Goal: Task Accomplishment & Management: Manage account settings

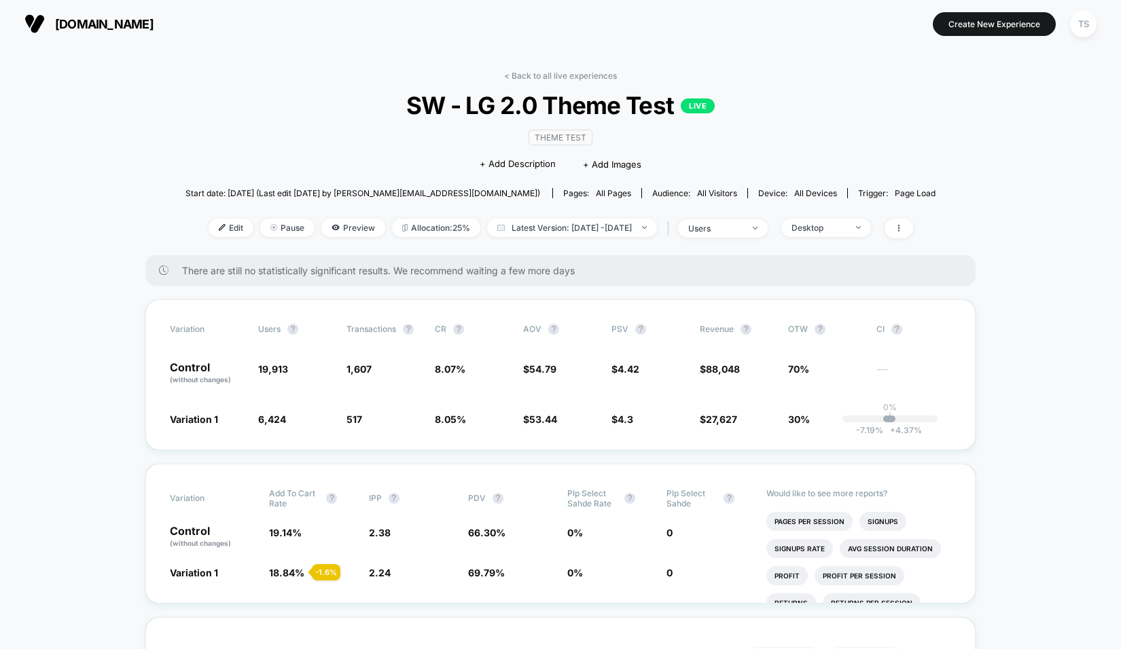
click at [871, 232] on div "Desktop" at bounding box center [822, 228] width 96 height 18
click at [846, 229] on div "Desktop" at bounding box center [818, 228] width 54 height 10
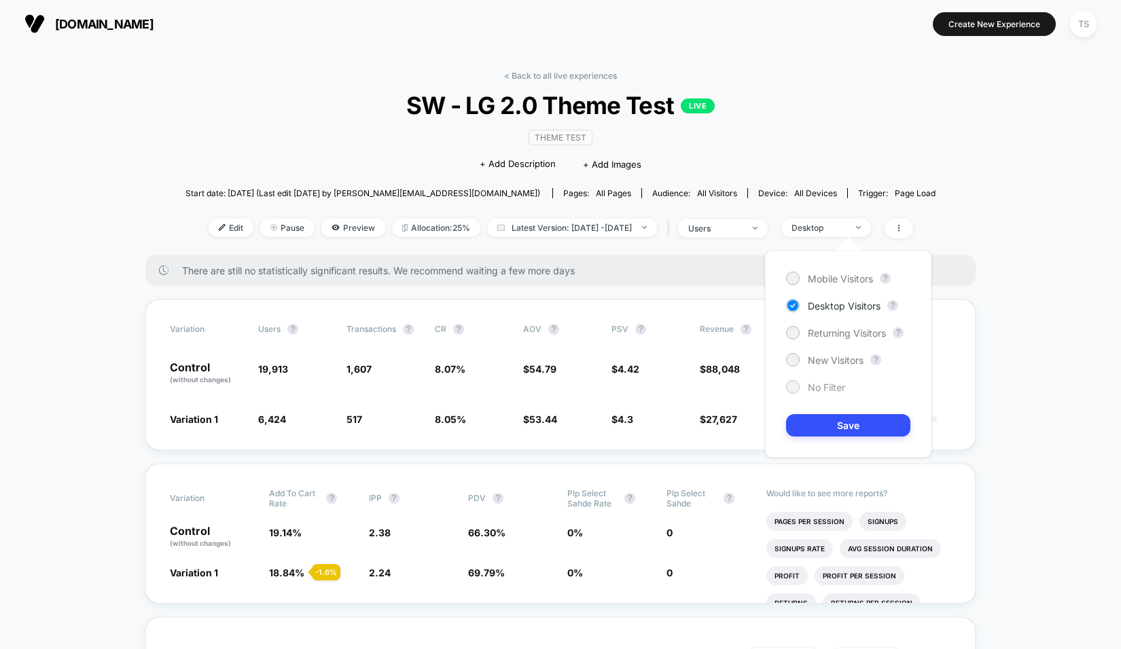
click at [823, 385] on span "No Filter" at bounding box center [826, 388] width 37 height 12
click at [825, 419] on button "Save" at bounding box center [848, 425] width 124 height 22
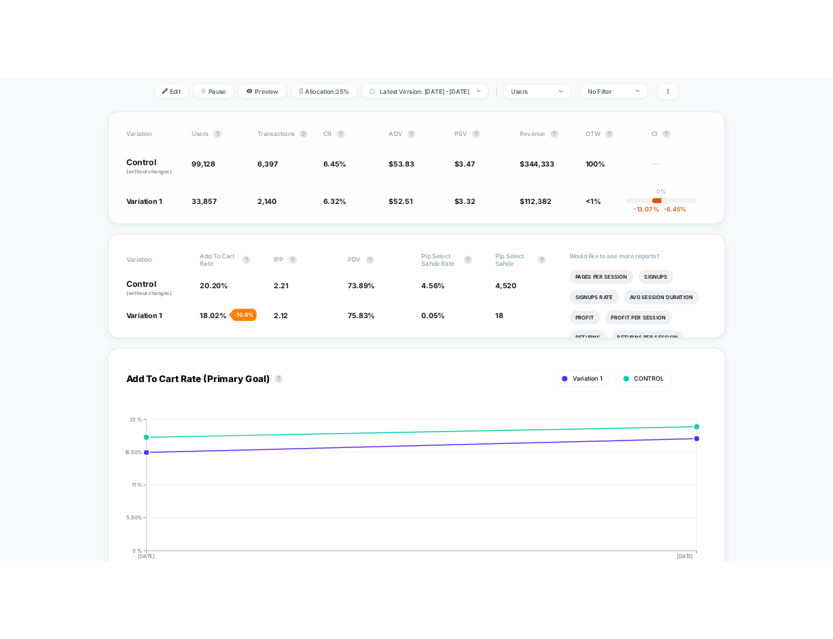
scroll to position [211, 0]
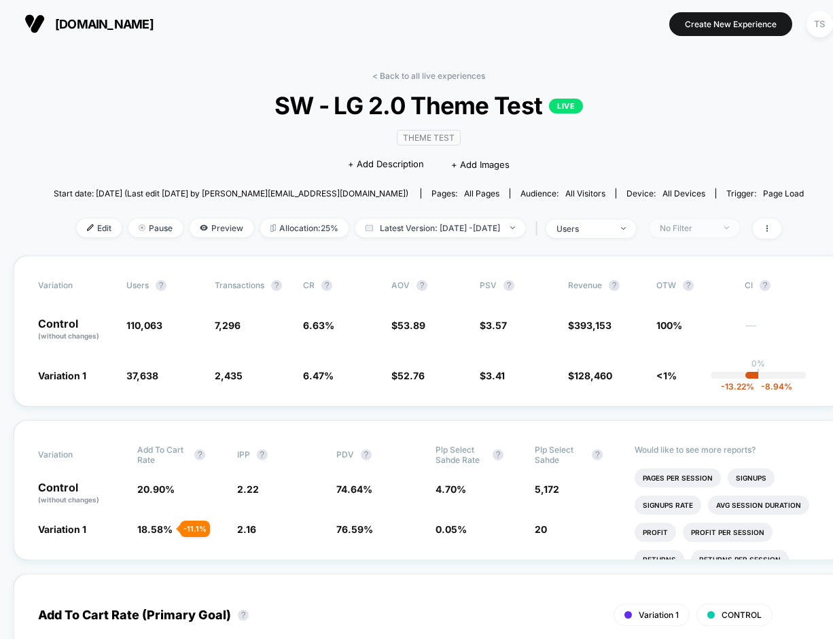
click at [717, 219] on span "No Filter" at bounding box center [694, 228] width 90 height 18
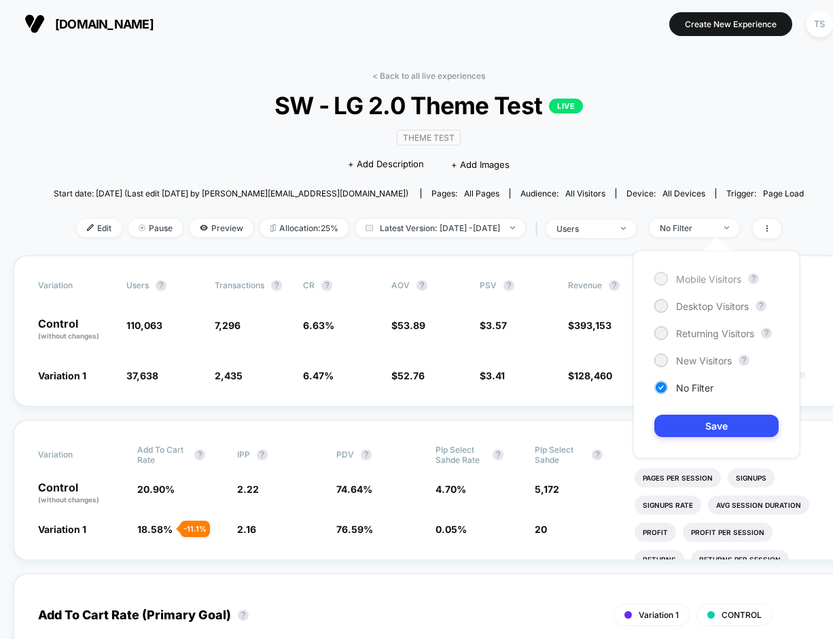
click at [706, 283] on span "Mobile Visitors" at bounding box center [708, 279] width 65 height 12
click at [727, 432] on button "Save" at bounding box center [716, 425] width 124 height 22
